Goal: Navigation & Orientation: Find specific page/section

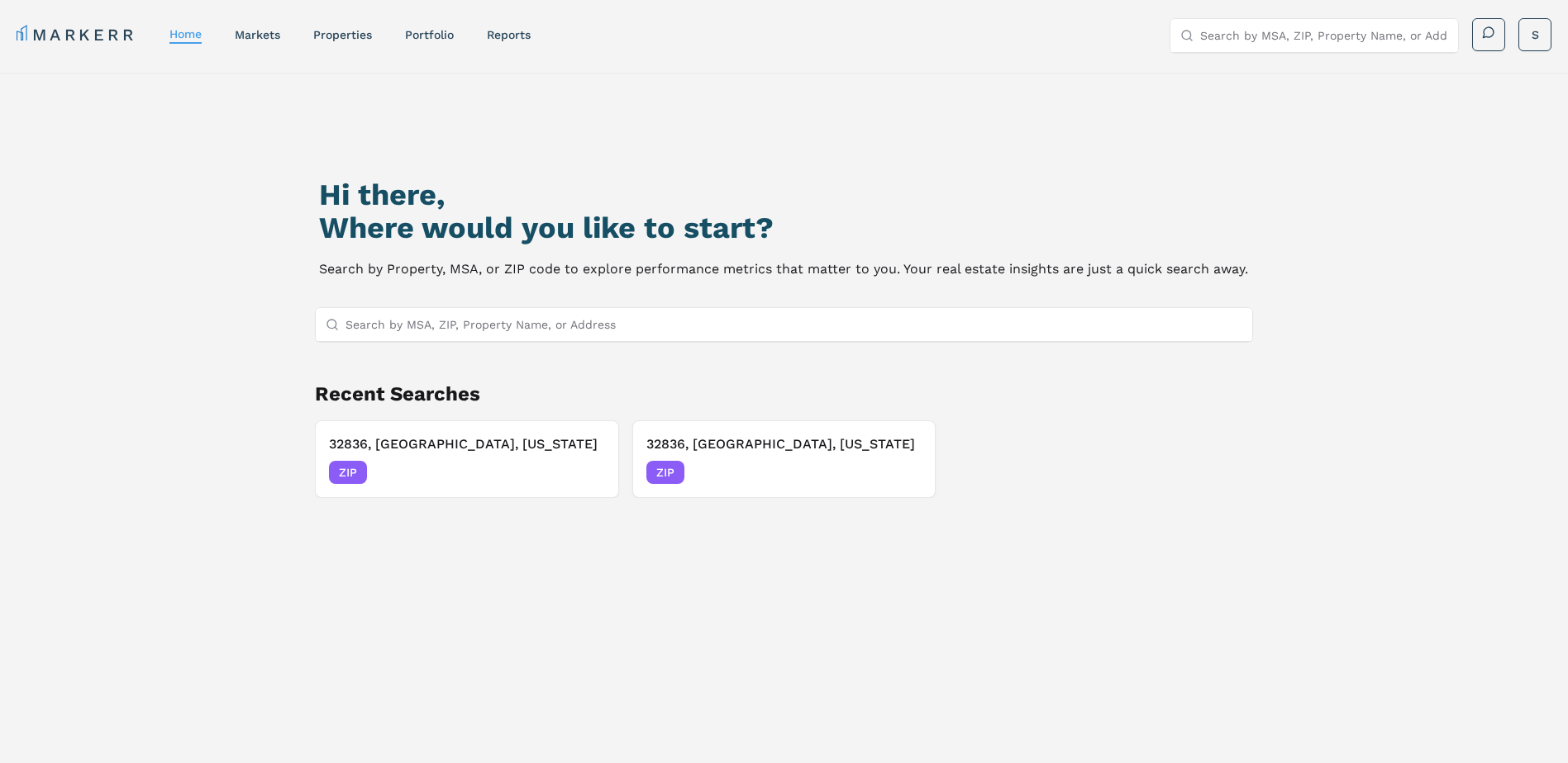
click at [323, 35] on link "properties" at bounding box center [342, 35] width 59 height 13
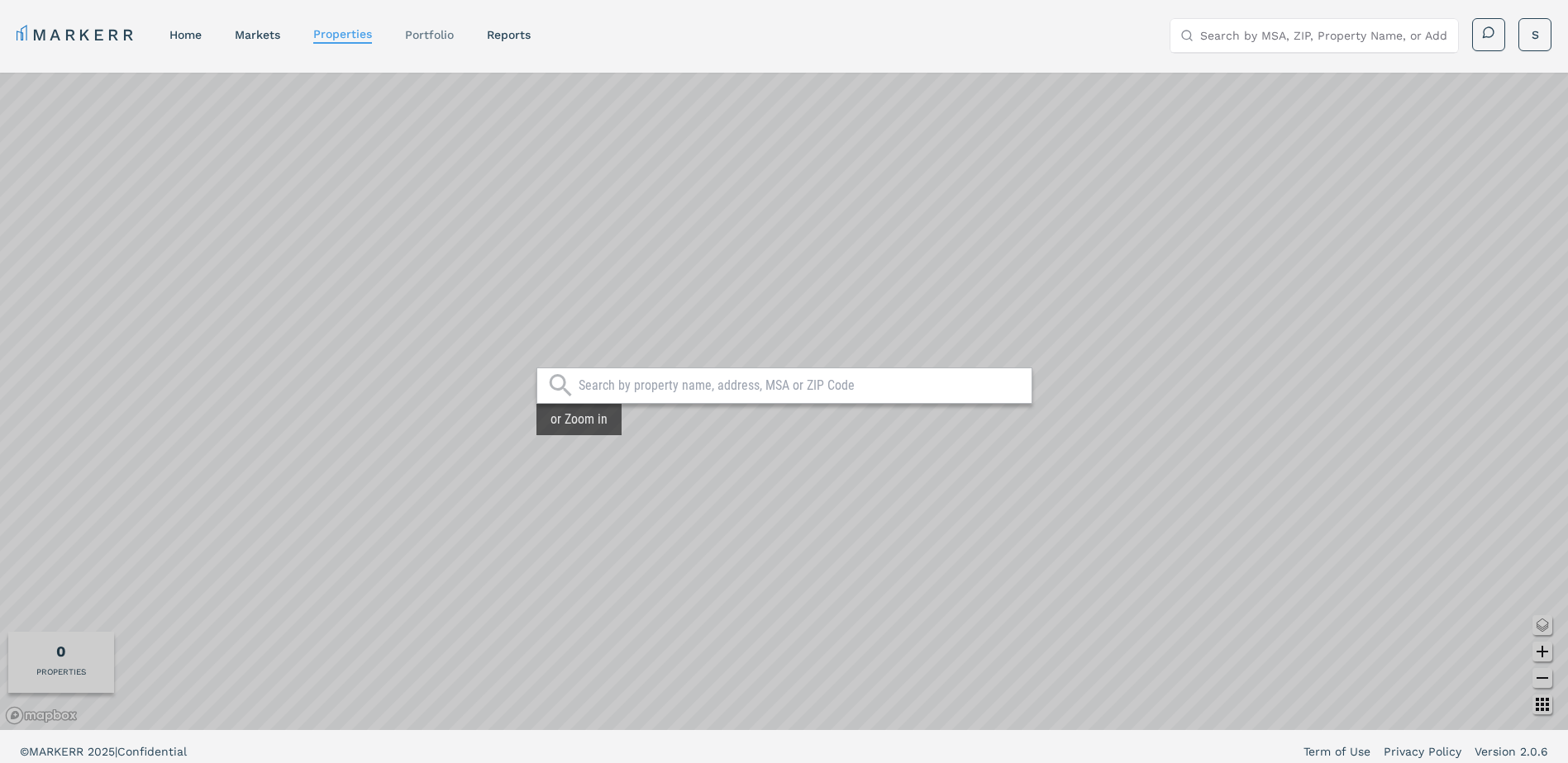
click at [445, 30] on link "Portfolio" at bounding box center [429, 35] width 49 height 13
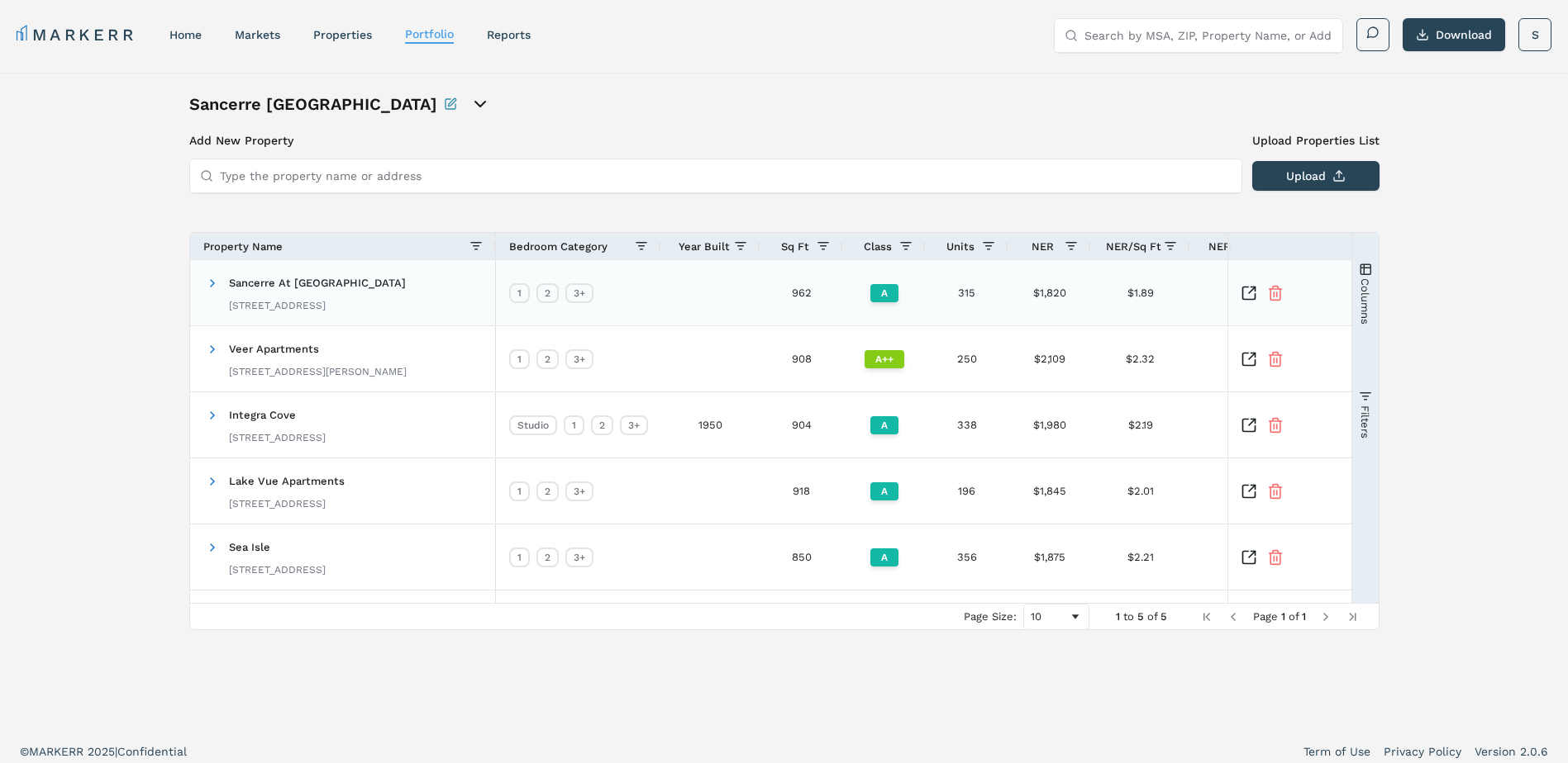
click at [313, 287] on span "Sancerre At [GEOGRAPHIC_DATA]" at bounding box center [318, 283] width 177 height 13
click at [209, 284] on span at bounding box center [213, 284] width 13 height 13
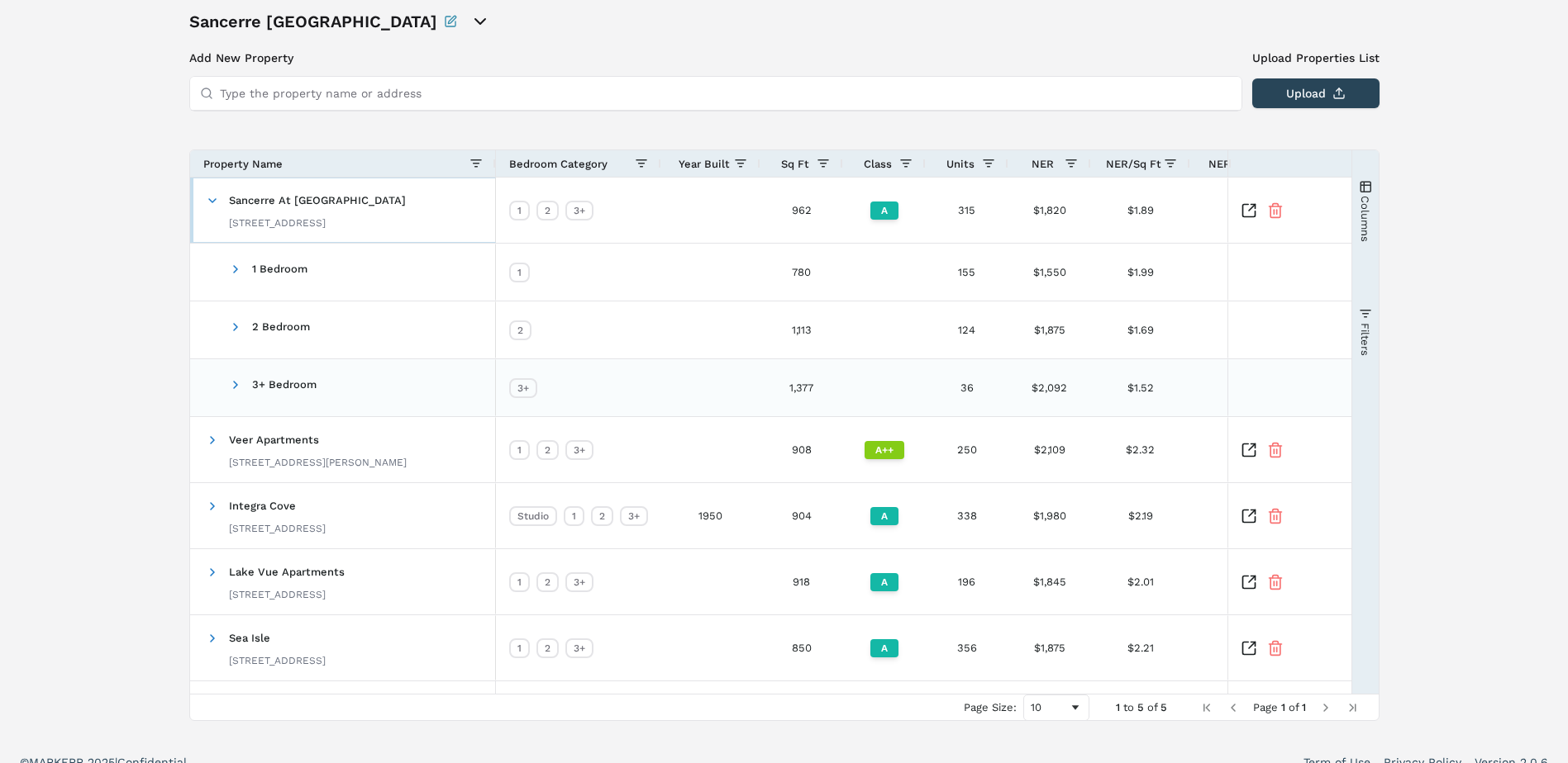
scroll to position [103, 0]
